Goal: Information Seeking & Learning: Learn about a topic

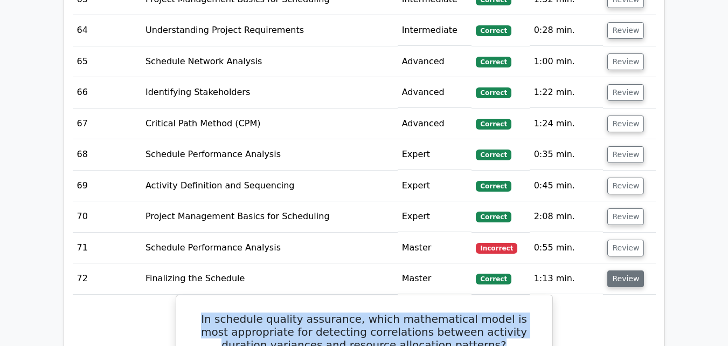
click at [613, 270] on button "Review" at bounding box center [626, 278] width 37 height 17
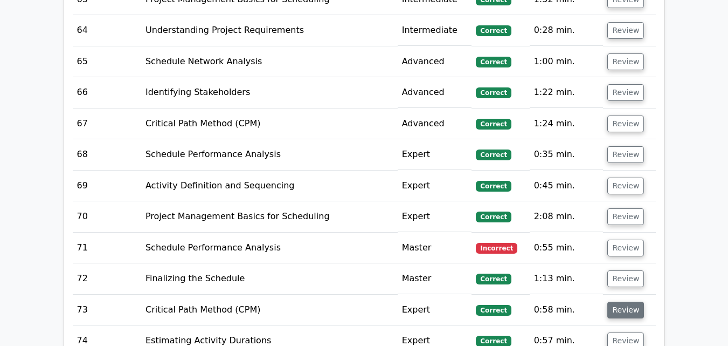
click at [617, 301] on button "Review" at bounding box center [626, 309] width 37 height 17
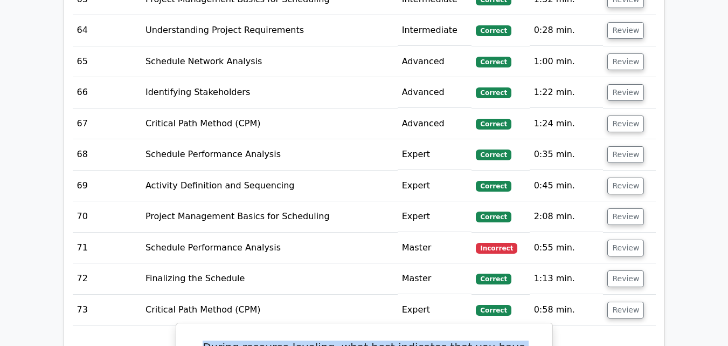
drag, startPoint x: 191, startPoint y: 151, endPoint x: 385, endPoint y: 174, distance: 195.0
copy div "During resource leveling, what best indicates that you have achieved an optimal…"
click at [623, 301] on button "Review" at bounding box center [626, 309] width 37 height 17
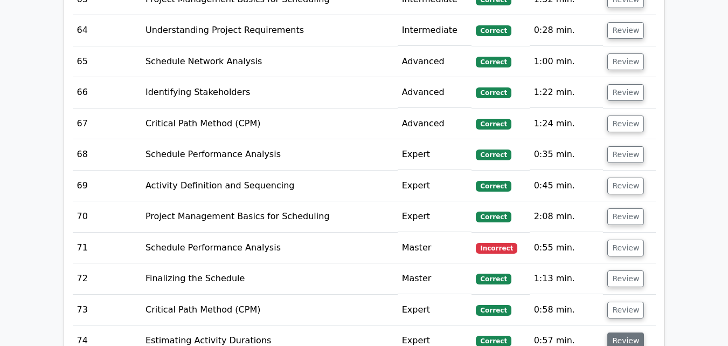
click at [617, 332] on button "Review" at bounding box center [626, 340] width 37 height 17
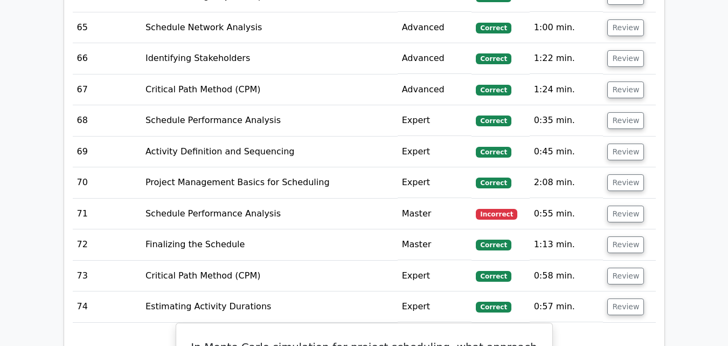
scroll to position [10825, 0]
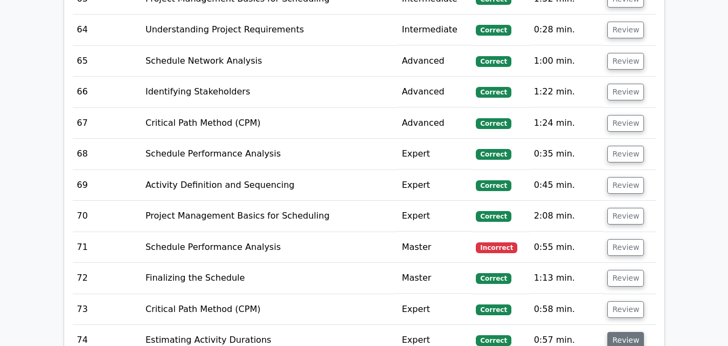
click at [621, 332] on button "Review" at bounding box center [626, 340] width 37 height 17
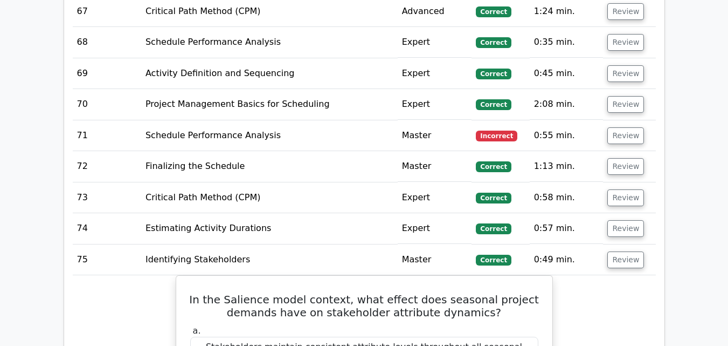
scroll to position [10925, 0]
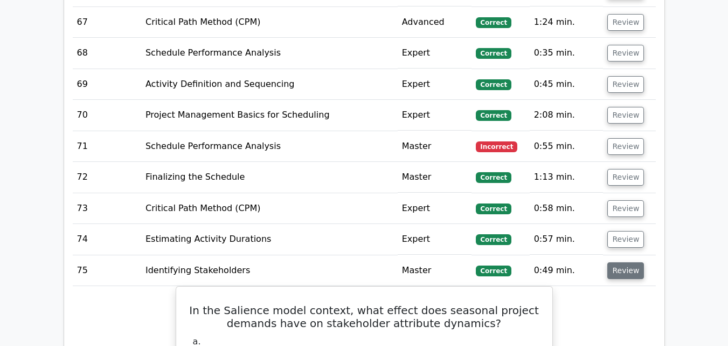
click at [627, 262] on button "Review" at bounding box center [626, 270] width 37 height 17
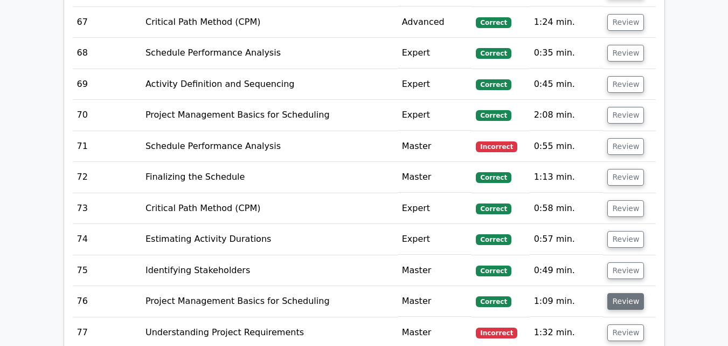
click at [617, 293] on button "Review" at bounding box center [626, 301] width 37 height 17
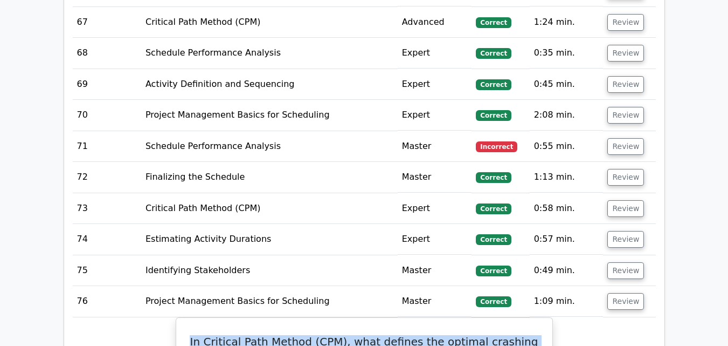
drag, startPoint x: 205, startPoint y: 139, endPoint x: 563, endPoint y: 159, distance: 358.5
copy h5 "In Critical Path Method (CPM), what defines the optimal crashing sequence when …"
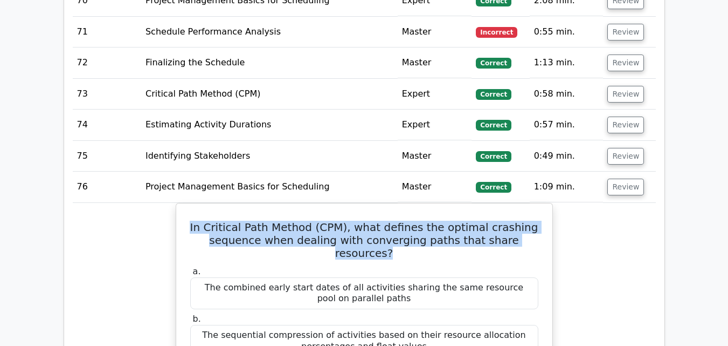
scroll to position [10989, 0]
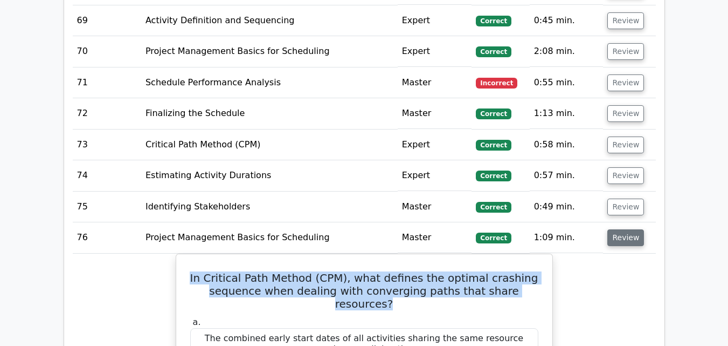
click at [631, 229] on button "Review" at bounding box center [626, 237] width 37 height 17
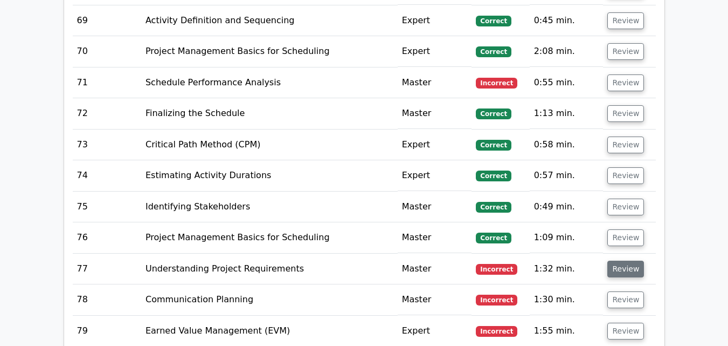
click at [619, 260] on button "Review" at bounding box center [626, 268] width 37 height 17
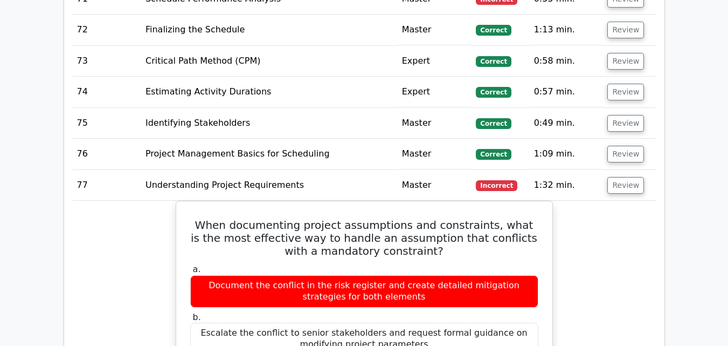
scroll to position [11054, 0]
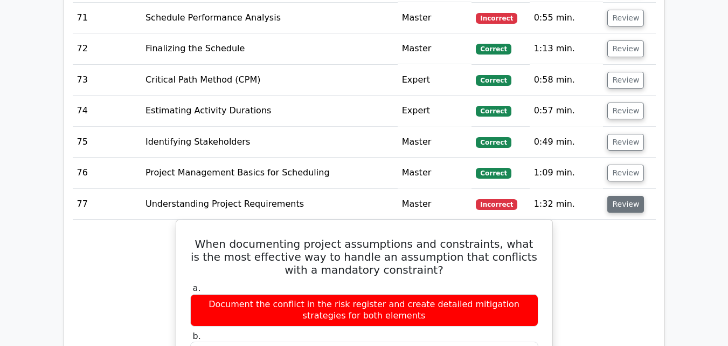
click at [622, 196] on button "Review" at bounding box center [626, 204] width 37 height 17
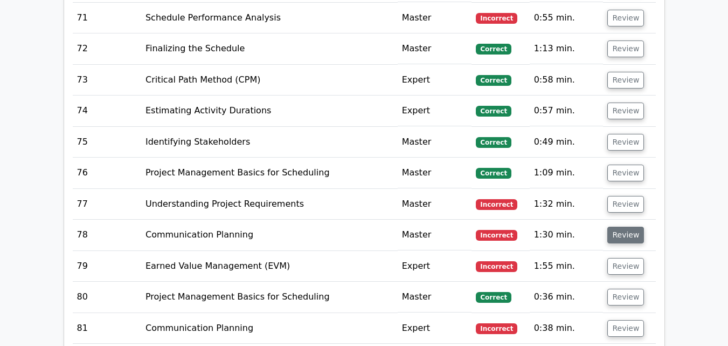
click at [616, 226] on button "Review" at bounding box center [626, 234] width 37 height 17
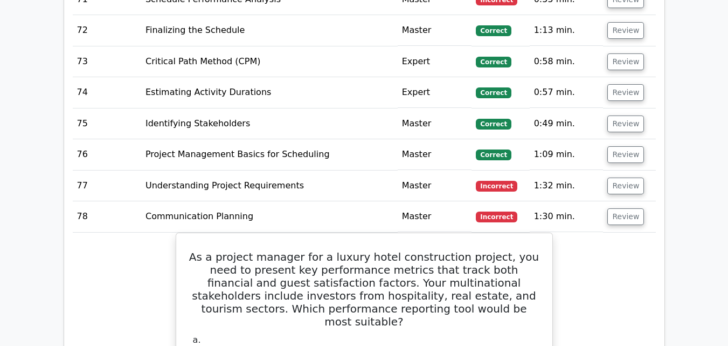
scroll to position [11053, 0]
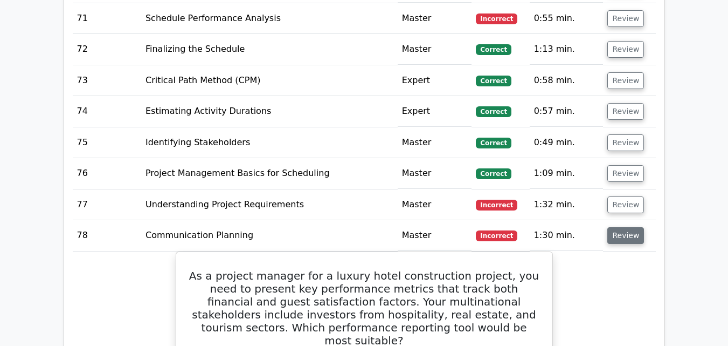
click at [620, 227] on button "Review" at bounding box center [626, 235] width 37 height 17
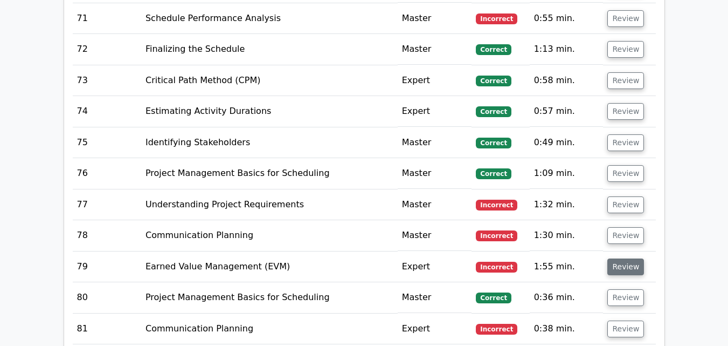
click at [612, 258] on button "Review" at bounding box center [626, 266] width 37 height 17
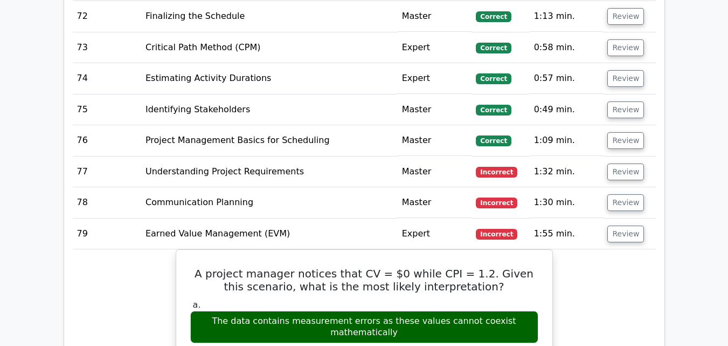
scroll to position [11060, 0]
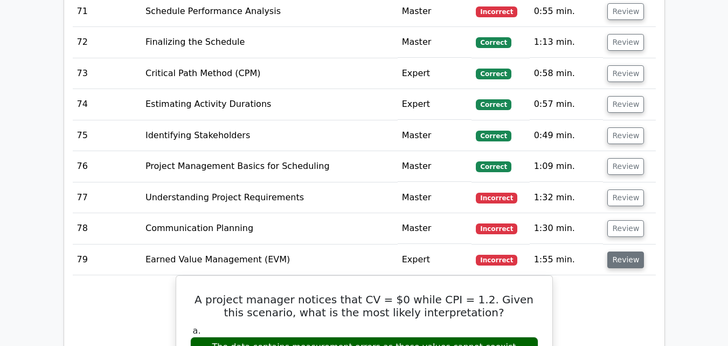
click at [627, 251] on button "Review" at bounding box center [626, 259] width 37 height 17
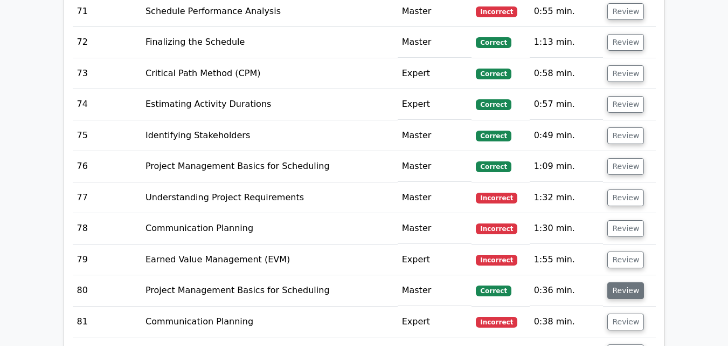
click at [624, 282] on button "Review" at bounding box center [626, 290] width 37 height 17
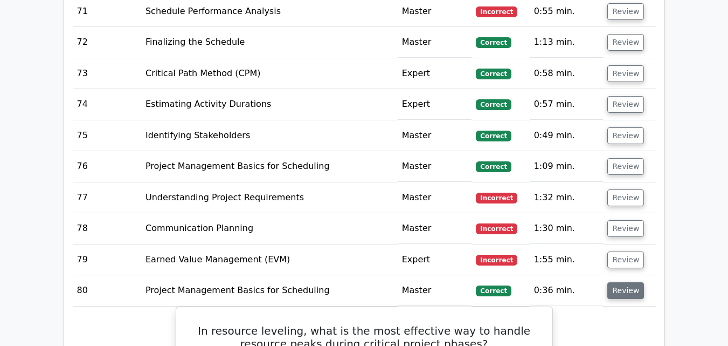
click at [624, 282] on button "Review" at bounding box center [626, 290] width 37 height 17
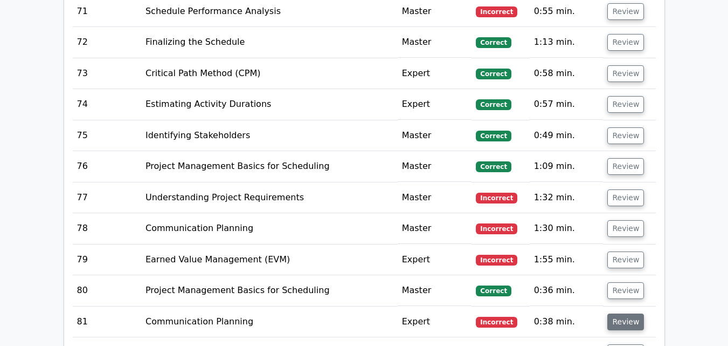
click at [630, 313] on button "Review" at bounding box center [626, 321] width 37 height 17
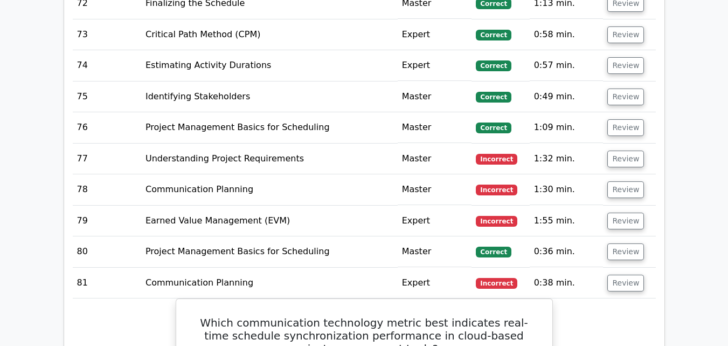
scroll to position [11144, 0]
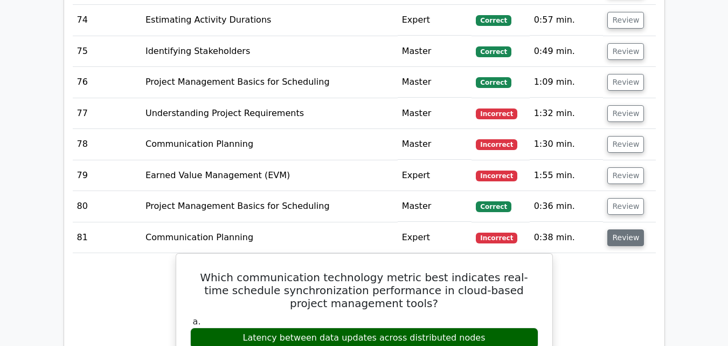
click at [620, 229] on button "Review" at bounding box center [626, 237] width 37 height 17
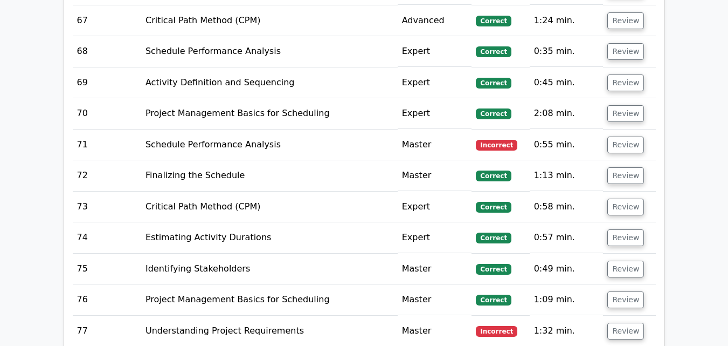
scroll to position [10936, 0]
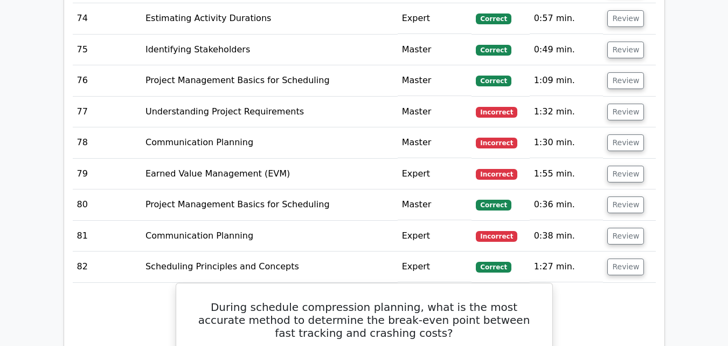
scroll to position [11151, 0]
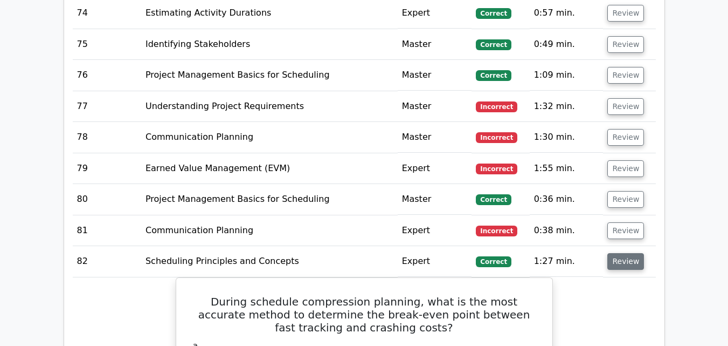
click at [623, 253] on button "Review" at bounding box center [626, 261] width 37 height 17
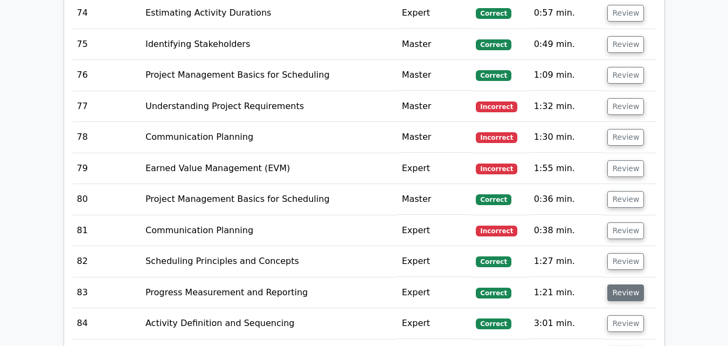
click at [619, 284] on button "Review" at bounding box center [626, 292] width 37 height 17
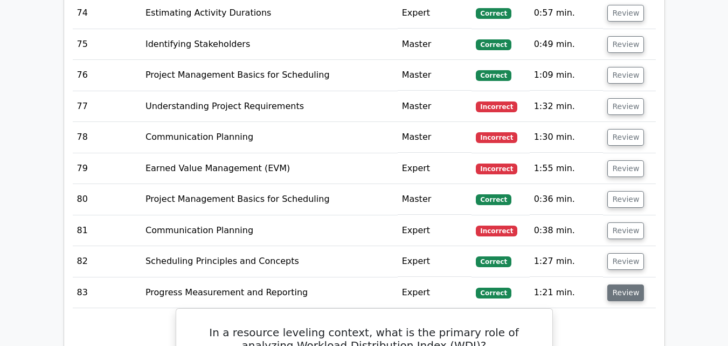
click at [619, 284] on button "Review" at bounding box center [626, 292] width 37 height 17
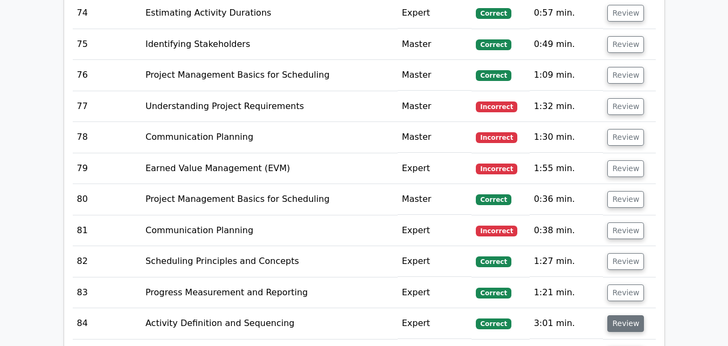
click at [616, 315] on button "Review" at bounding box center [626, 323] width 37 height 17
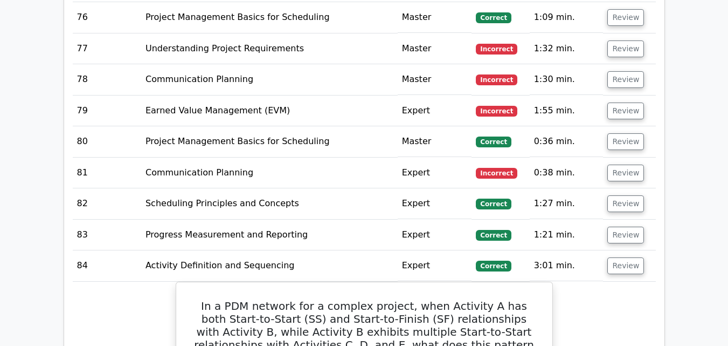
scroll to position [11216, 0]
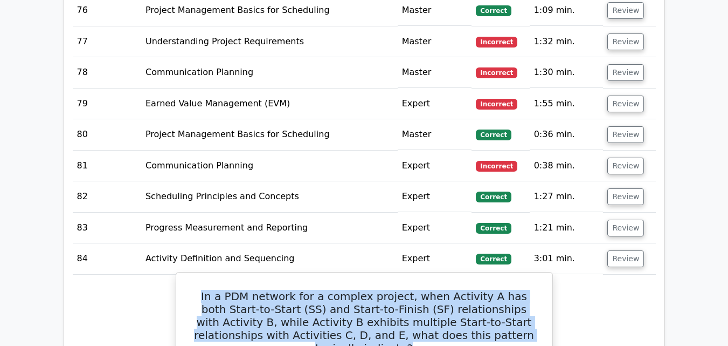
drag, startPoint x: 204, startPoint y: 97, endPoint x: 524, endPoint y: 134, distance: 322.4
click at [524, 290] on h5 "In a PDM network for a complex project, when Activity A has both Start-to-Start…" at bounding box center [364, 322] width 350 height 65
copy h5 "In a PDM network for a complex project, when Activity A has both Start-to-Start…"
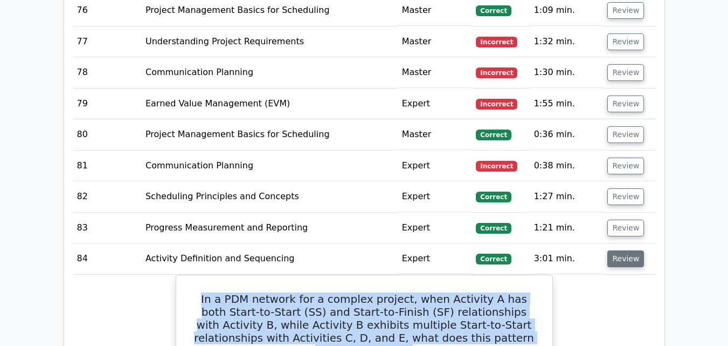
click at [625, 250] on button "Review" at bounding box center [626, 258] width 37 height 17
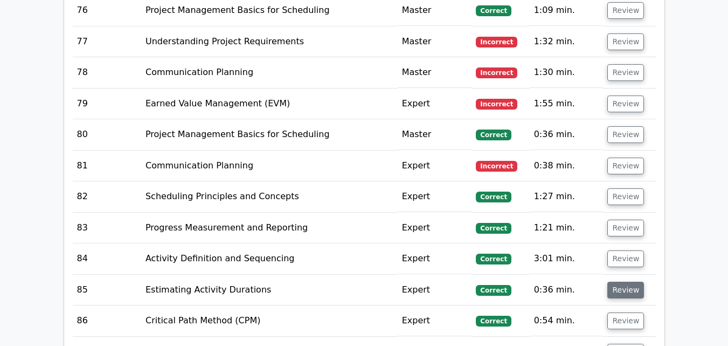
click at [618, 281] on button "Review" at bounding box center [626, 289] width 37 height 17
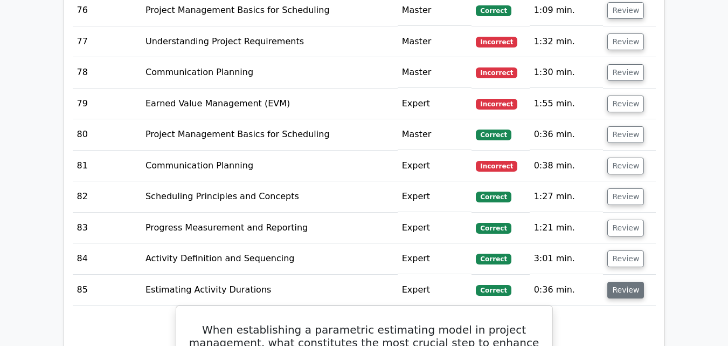
click at [618, 281] on button "Review" at bounding box center [626, 289] width 37 height 17
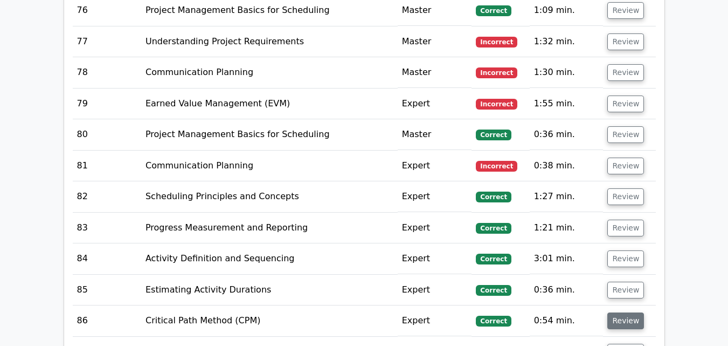
click at [625, 312] on button "Review" at bounding box center [626, 320] width 37 height 17
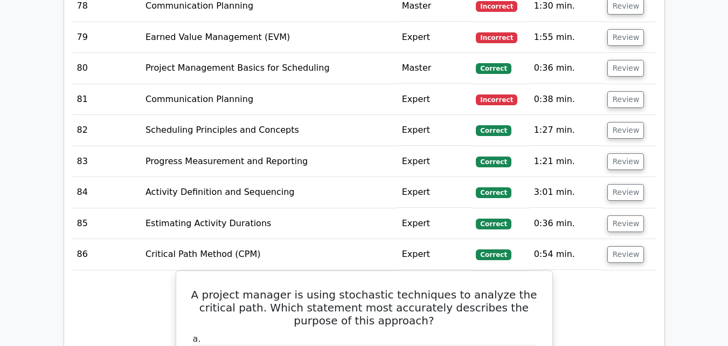
scroll to position [11281, 0]
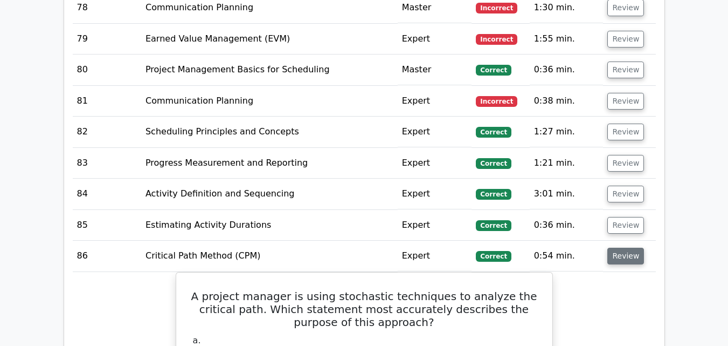
click at [618, 247] on button "Review" at bounding box center [626, 255] width 37 height 17
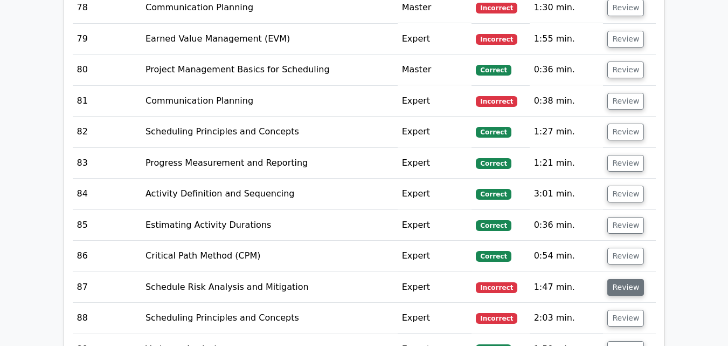
click at [618, 279] on button "Review" at bounding box center [626, 287] width 37 height 17
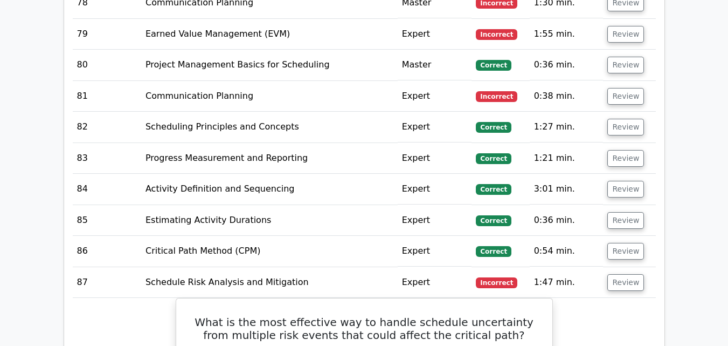
scroll to position [11224, 0]
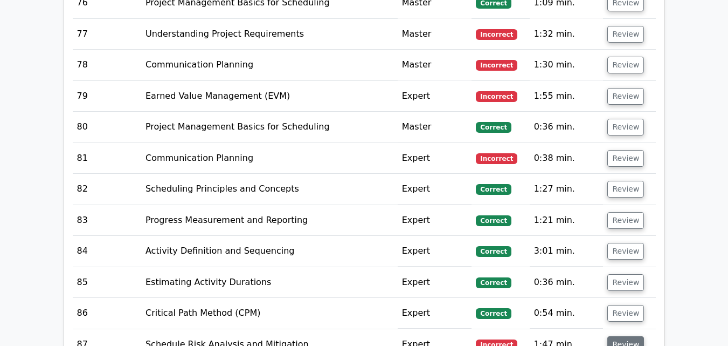
click at [625, 336] on button "Review" at bounding box center [626, 344] width 37 height 17
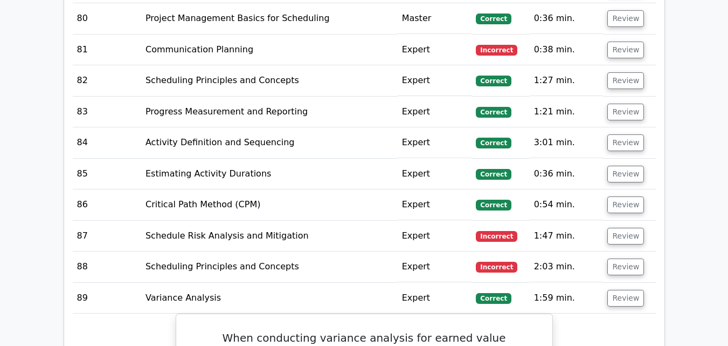
scroll to position [11338, 0]
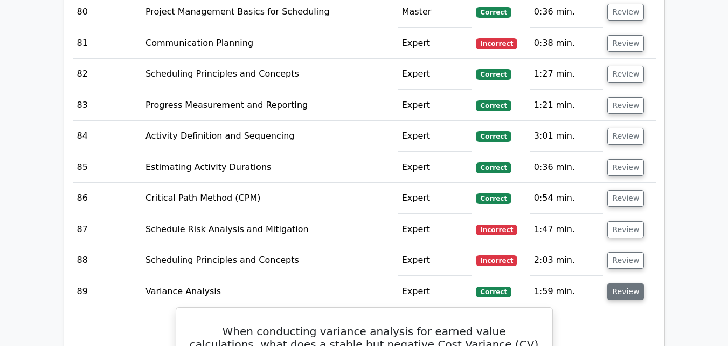
click at [610, 283] on button "Review" at bounding box center [626, 291] width 37 height 17
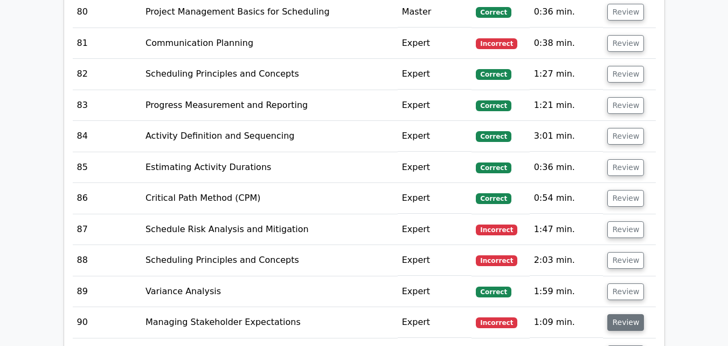
click at [623, 314] on button "Review" at bounding box center [626, 322] width 37 height 17
click at [611, 314] on button "Review" at bounding box center [626, 322] width 37 height 17
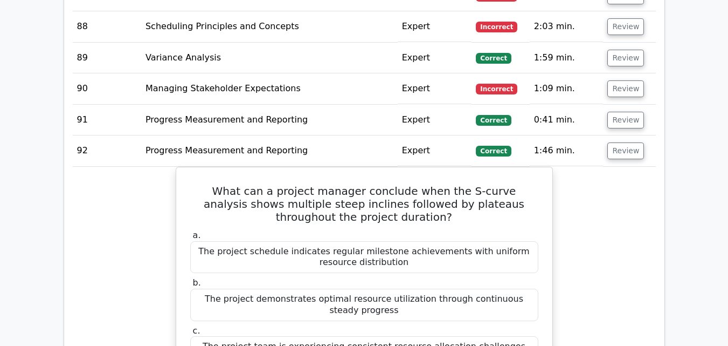
scroll to position [11576, 0]
